Goal: Task Accomplishment & Management: Manage account settings

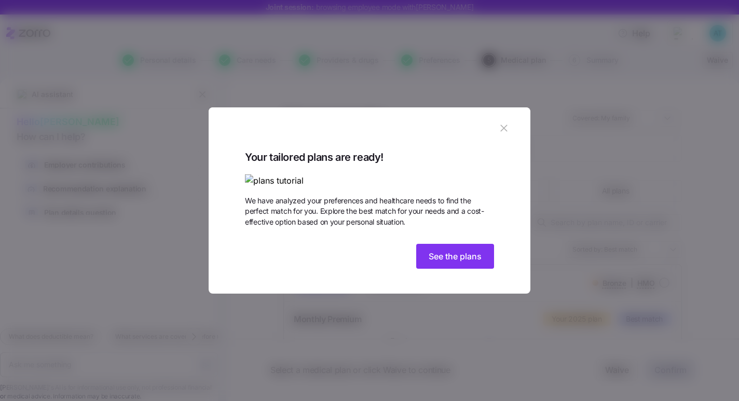
click at [502, 122] on icon "button" at bounding box center [503, 127] width 11 height 11
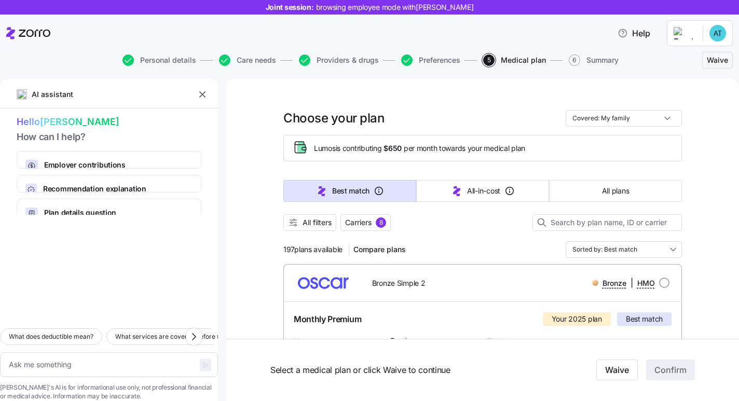
click at [690, 32] on html "Joint session: browsing employee mode with Alexis Trujillo Help Personal detail…" at bounding box center [369, 197] width 739 height 395
click at [255, 19] on html "Joint session: browsing employee mode with Alexis Trujillo Help Personal detail…" at bounding box center [369, 197] width 739 height 395
type textarea "x"
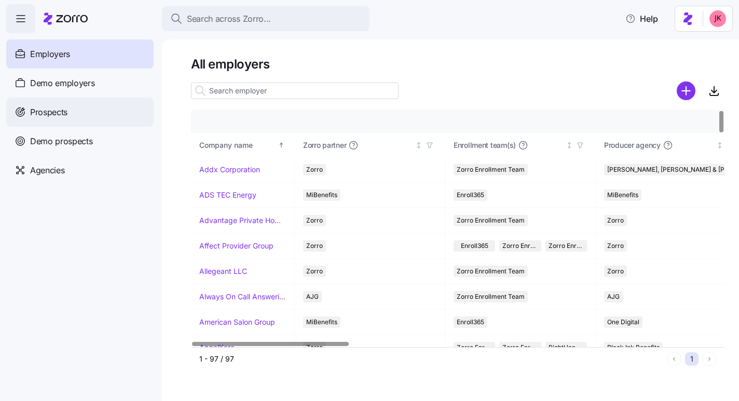
click at [93, 113] on div "Prospects" at bounding box center [79, 112] width 147 height 29
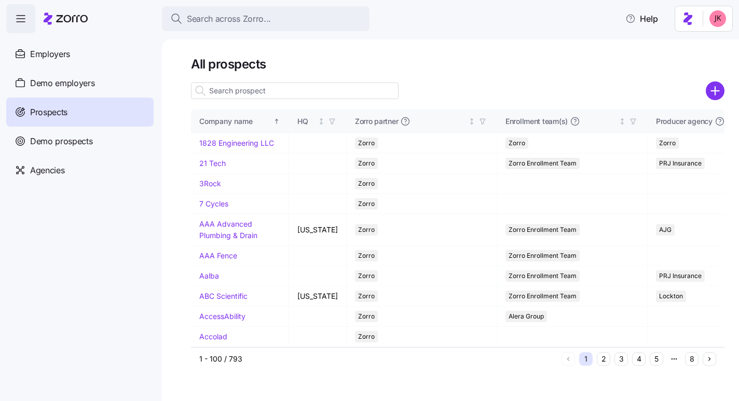
click at [274, 90] on input at bounding box center [294, 90] width 207 height 17
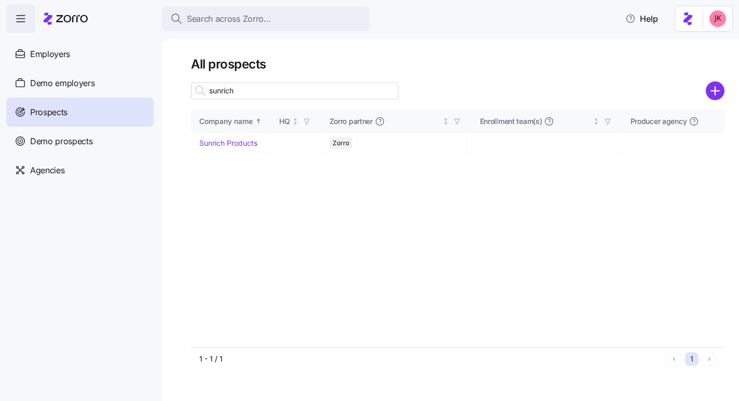
click at [269, 94] on input "sunrich" at bounding box center [294, 90] width 207 height 17
click at [270, 88] on input "sunrich" at bounding box center [294, 90] width 207 height 17
type input "sunrich"
click at [227, 140] on link "Sunrich Products" at bounding box center [228, 142] width 58 height 9
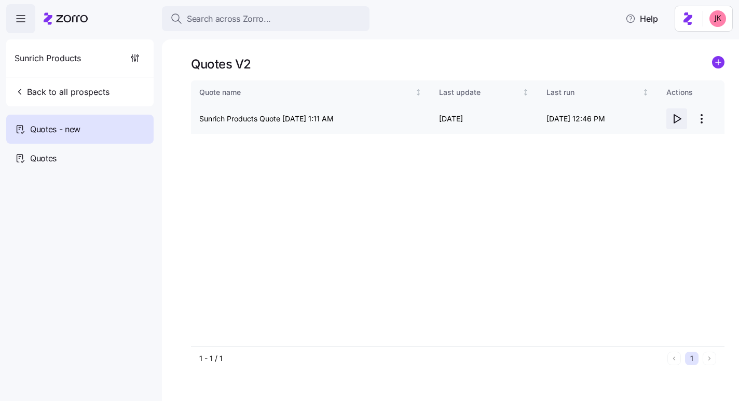
click at [680, 121] on icon "button" at bounding box center [676, 119] width 12 height 12
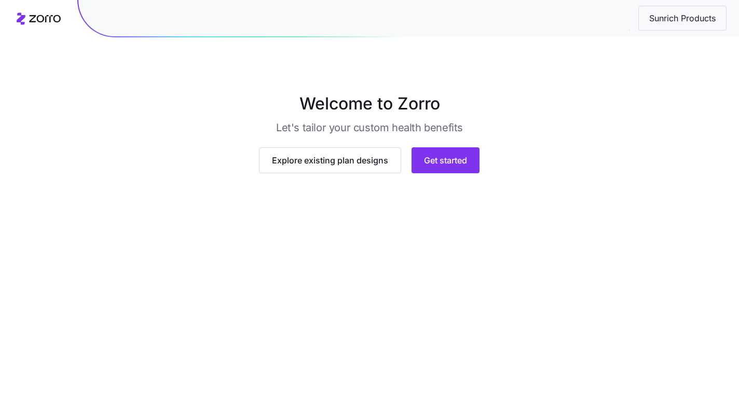
scroll to position [47, 0]
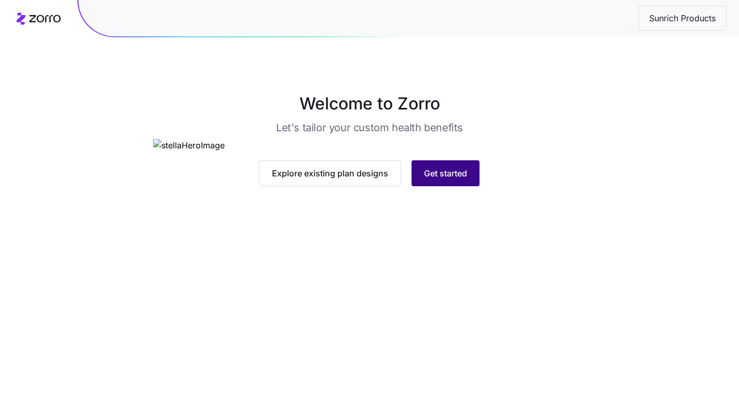
click at [443, 179] on span "Get started" at bounding box center [445, 173] width 43 height 12
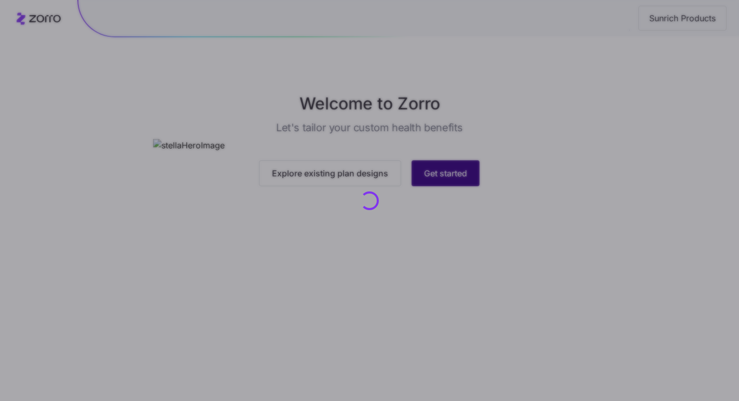
scroll to position [0, 0]
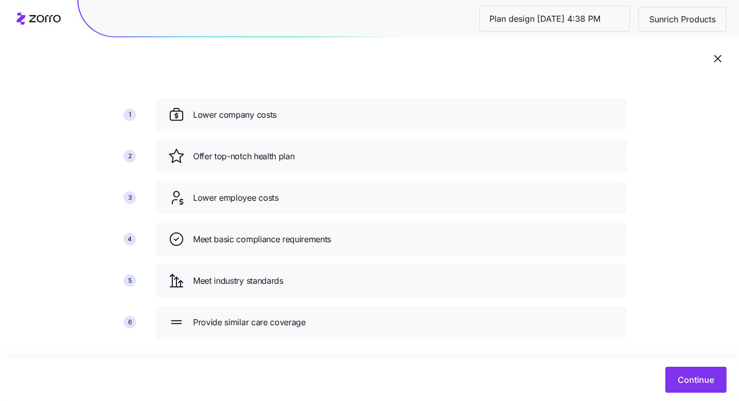
scroll to position [72, 0]
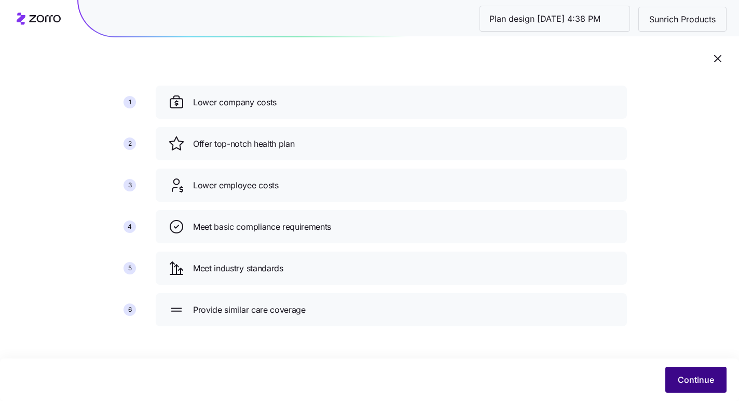
click at [677, 369] on button "Continue" at bounding box center [695, 380] width 61 height 26
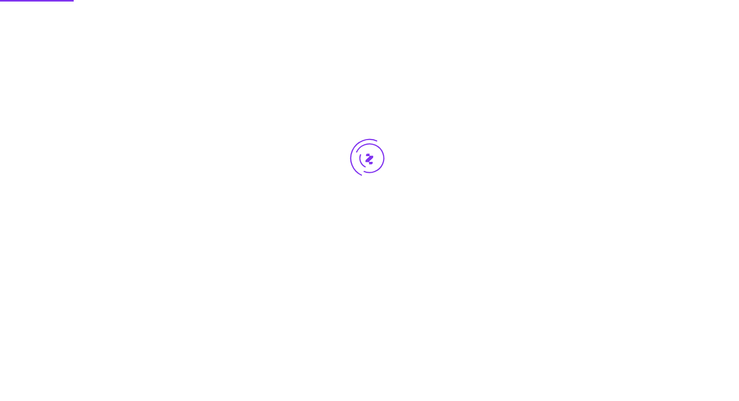
scroll to position [0, 0]
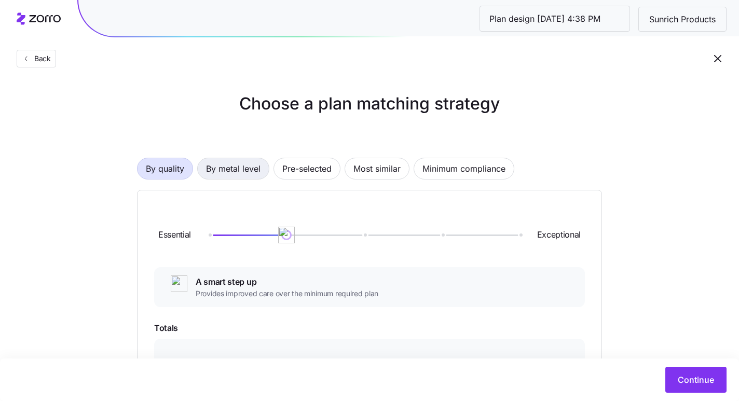
click at [247, 166] on span "By metal level" at bounding box center [233, 168] width 54 height 21
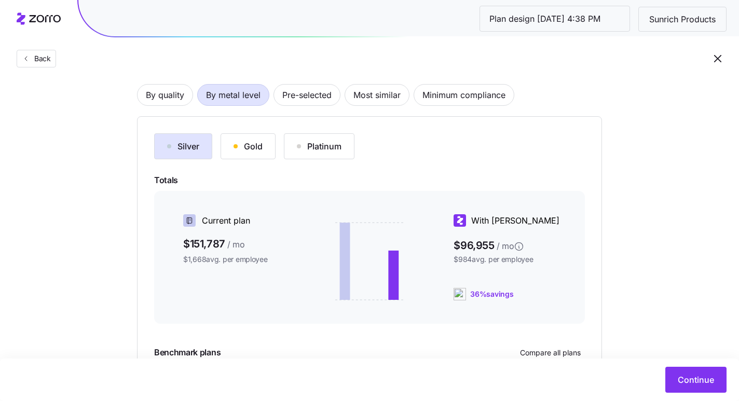
scroll to position [116, 0]
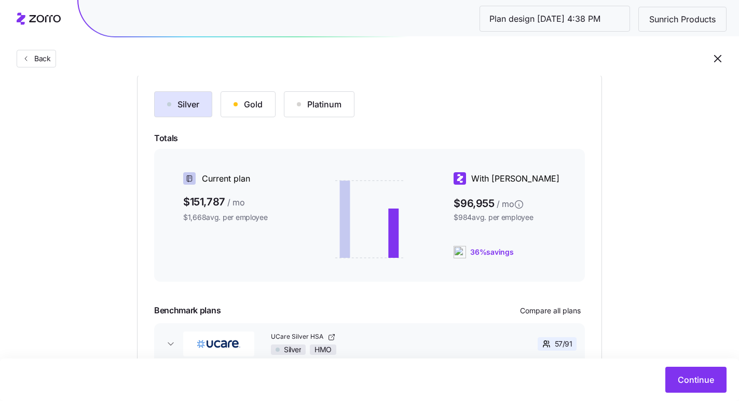
click at [249, 105] on div "Gold" at bounding box center [247, 104] width 29 height 12
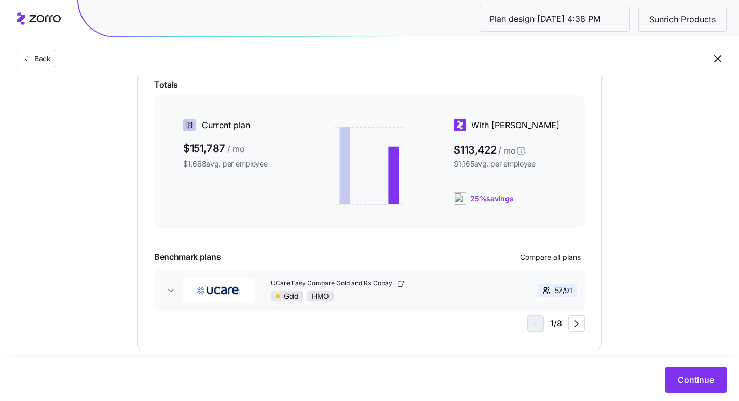
scroll to position [184, 0]
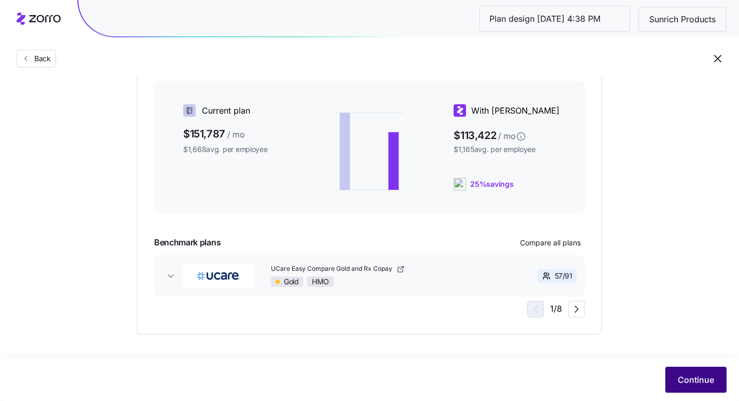
click at [691, 381] on span "Continue" at bounding box center [695, 379] width 36 height 12
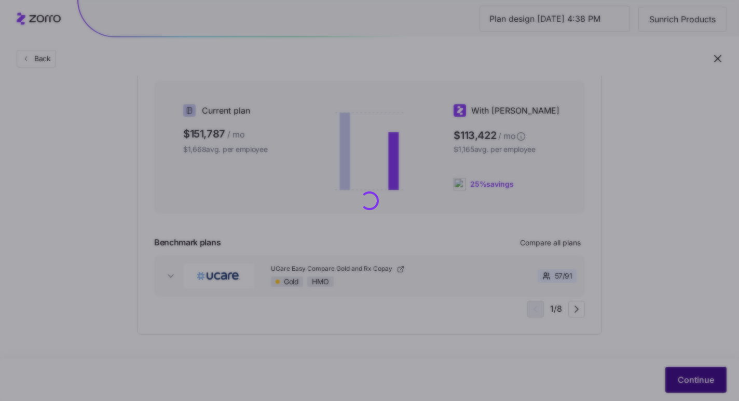
scroll to position [0, 0]
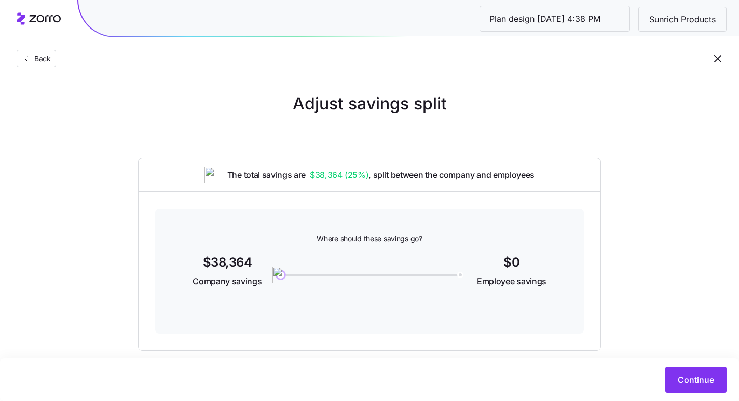
scroll to position [16, 0]
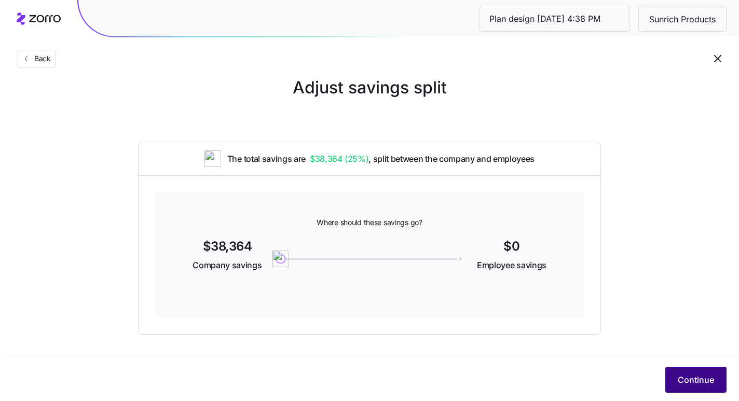
click at [675, 379] on button "Continue" at bounding box center [695, 380] width 61 height 26
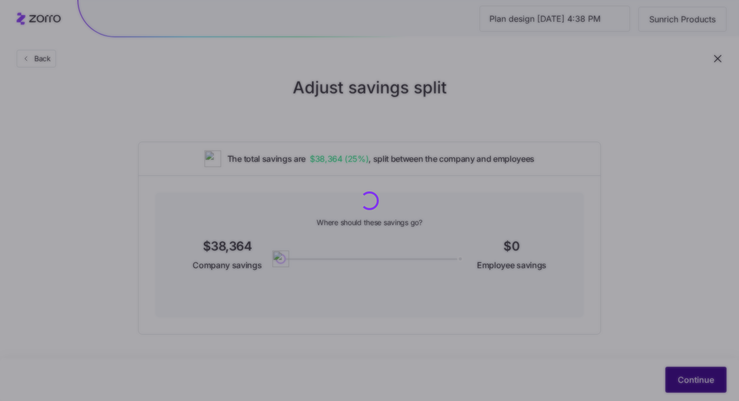
scroll to position [0, 0]
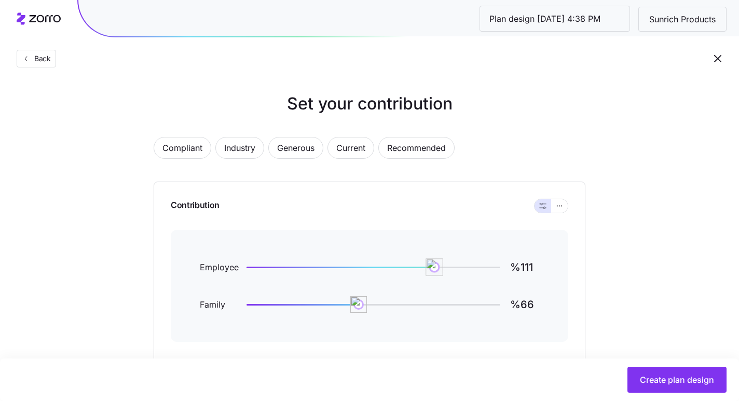
type input "%110"
drag, startPoint x: 385, startPoint y: 265, endPoint x: 433, endPoint y: 275, distance: 48.7
click at [433, 275] on img at bounding box center [432, 267] width 18 height 18
click at [641, 378] on span "Create plan design" at bounding box center [676, 379] width 74 height 12
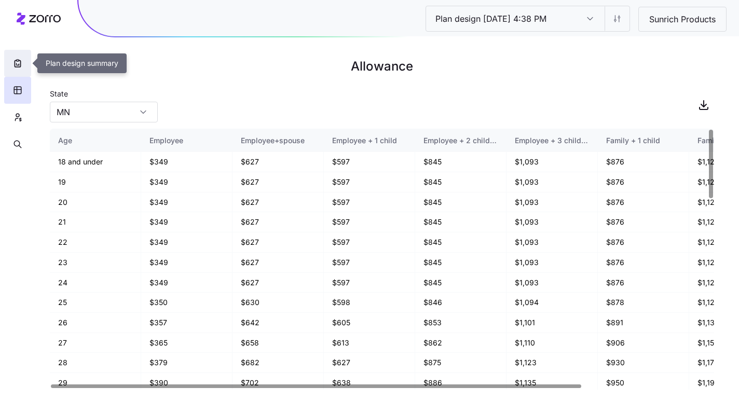
click at [20, 62] on icon "button" at bounding box center [17, 63] width 10 height 10
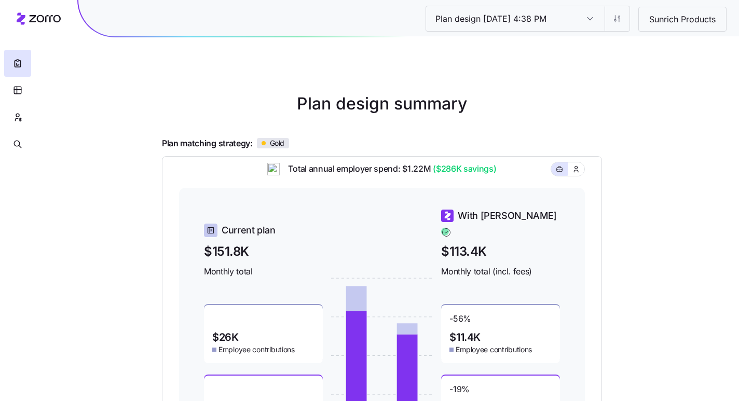
scroll to position [83, 0]
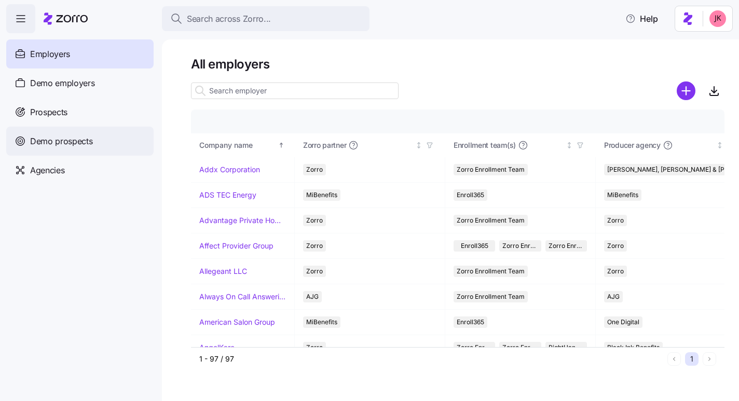
click at [82, 139] on span "Demo prospects" at bounding box center [61, 141] width 63 height 13
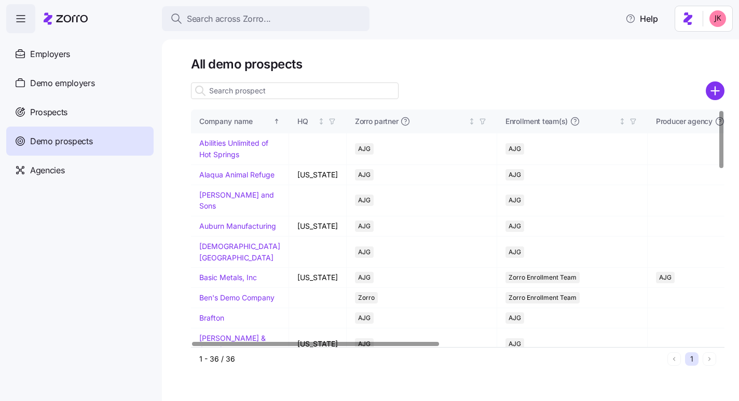
click at [257, 97] on input at bounding box center [294, 90] width 207 height 17
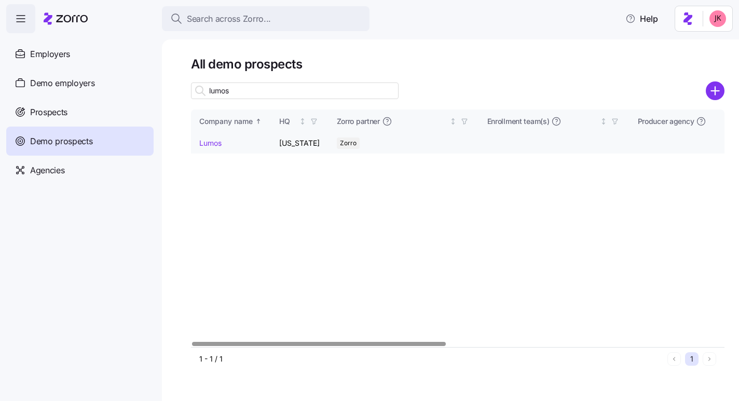
type input "lumos"
click at [214, 142] on link "Lumos" at bounding box center [210, 142] width 22 height 9
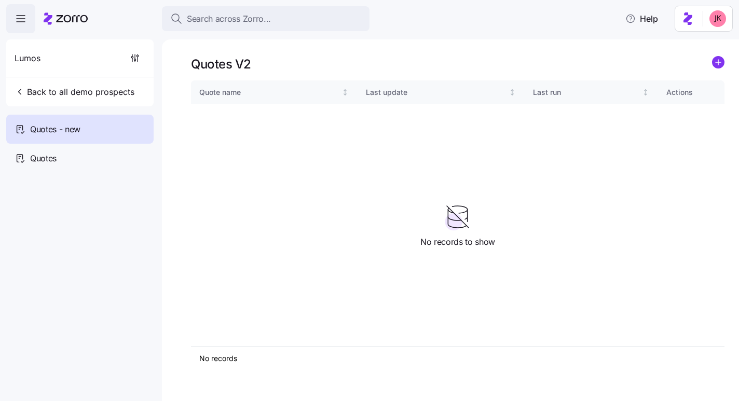
click at [14, 18] on span "button" at bounding box center [21, 19] width 28 height 28
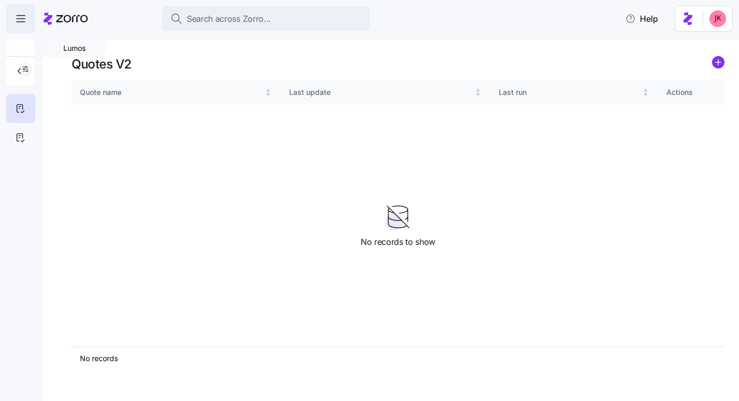
click at [14, 18] on span "button" at bounding box center [21, 19] width 28 height 28
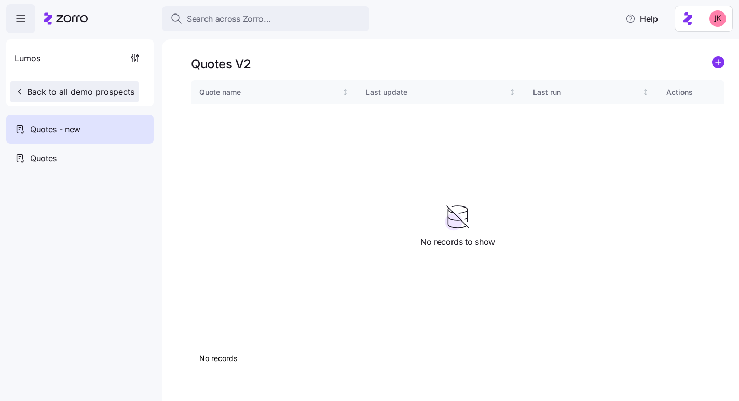
click at [23, 96] on icon "button" at bounding box center [20, 92] width 10 height 10
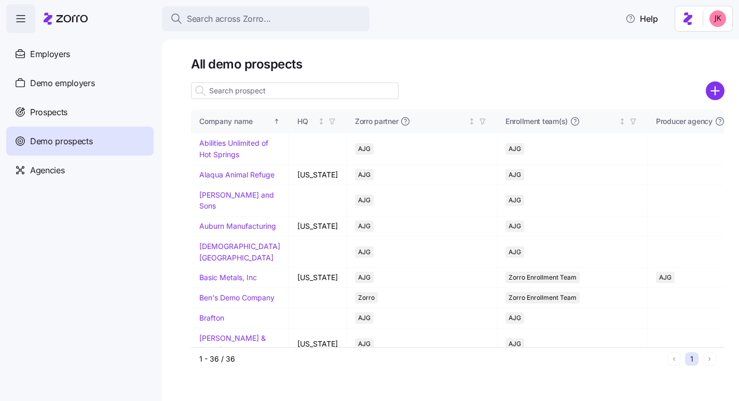
click at [26, 26] on span "button" at bounding box center [21, 19] width 28 height 28
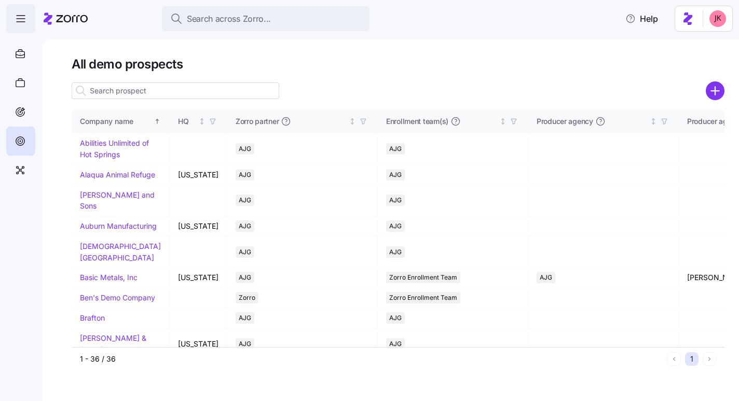
click at [26, 26] on span "button" at bounding box center [21, 19] width 28 height 28
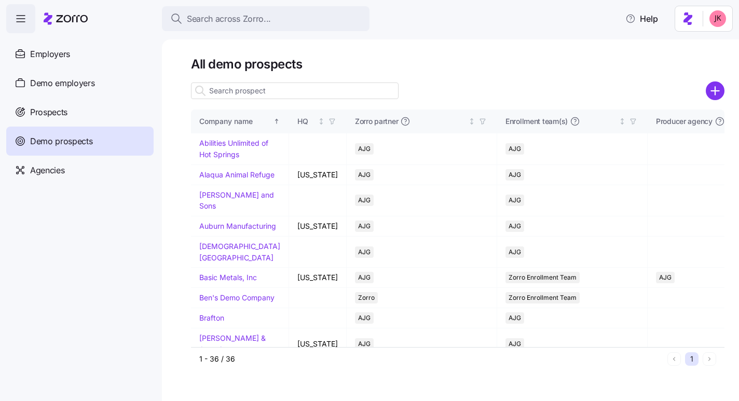
click at [695, 16] on html "Search across Zorro... Help Enrollments Employers Demo employers Prospects Demo…" at bounding box center [369, 197] width 739 height 395
click at [458, 71] on html "Search across Zorro... Help Enrollments Employers Demo employers Prospects Demo…" at bounding box center [369, 197] width 739 height 395
click at [63, 79] on span "Demo employers" at bounding box center [62, 83] width 65 height 13
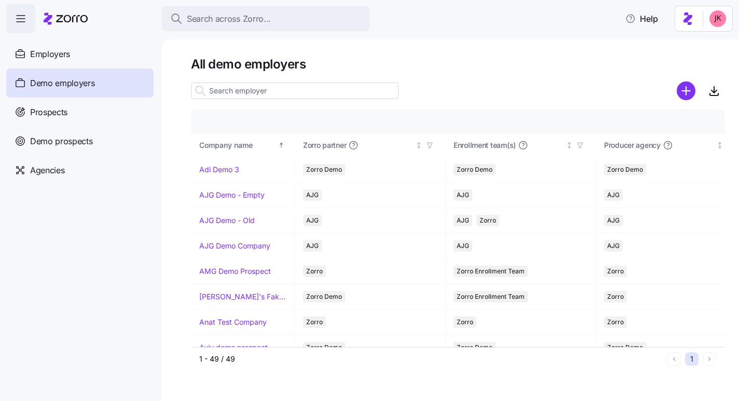
click at [250, 93] on input at bounding box center [294, 90] width 207 height 17
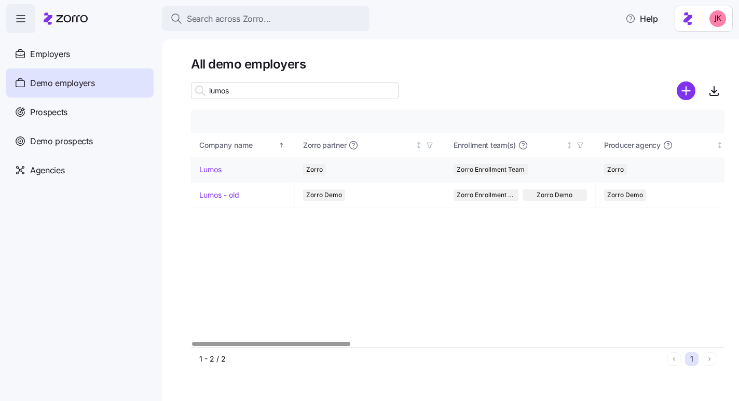
type input "lumos"
click at [210, 166] on link "Lumos" at bounding box center [210, 169] width 22 height 10
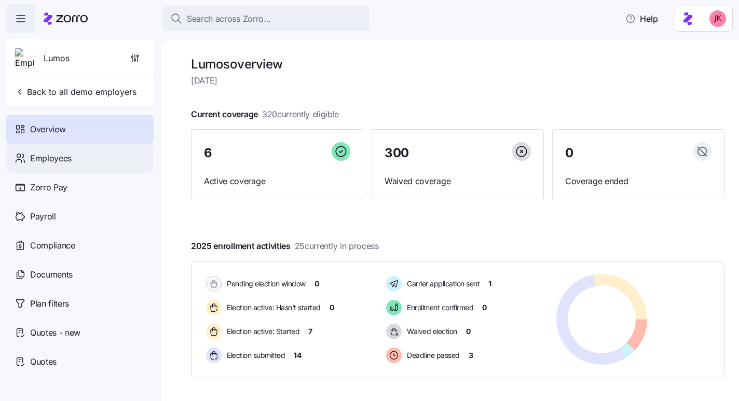
click at [58, 160] on span "Employees" at bounding box center [50, 158] width 41 height 13
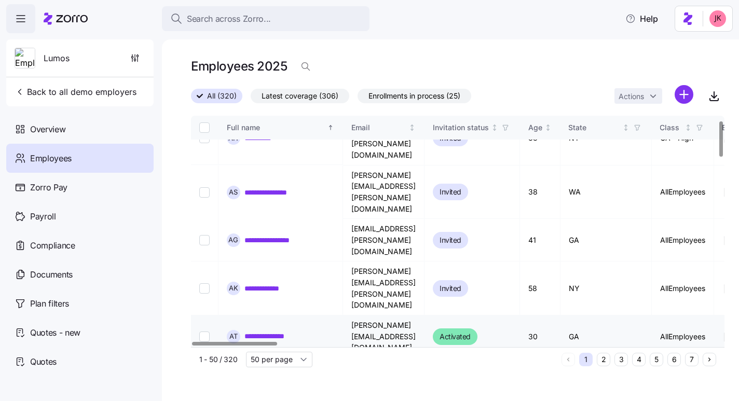
scroll to position [30, 0]
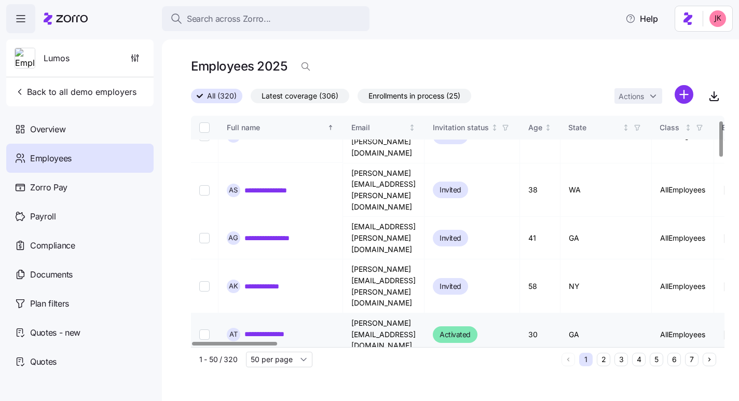
click at [274, 329] on link "**********" at bounding box center [266, 334] width 45 height 10
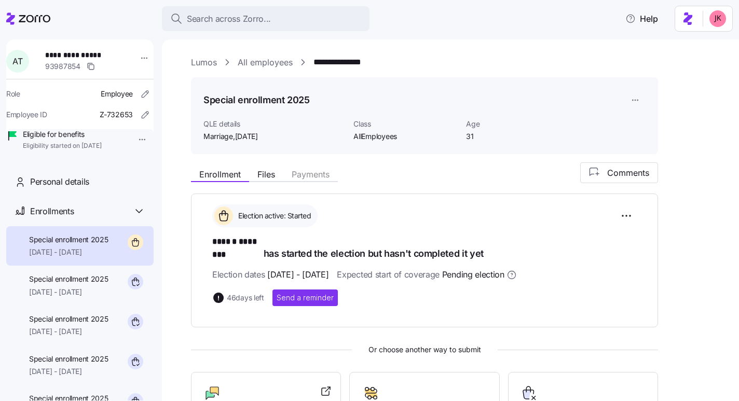
scroll to position [144, 0]
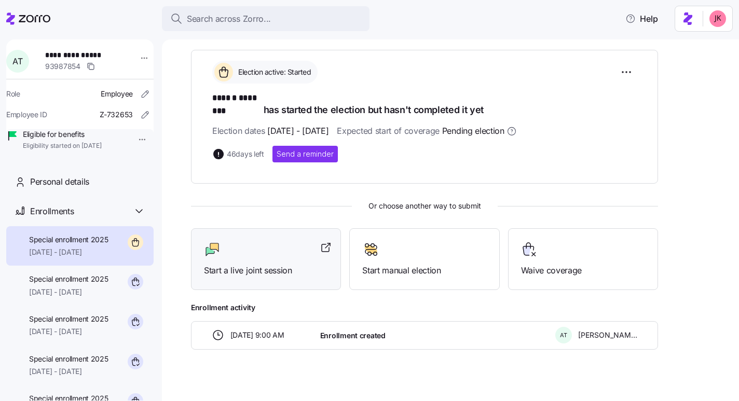
click at [270, 265] on span "Start a live joint session" at bounding box center [266, 270] width 124 height 13
